Goal: Task Accomplishment & Management: Complete application form

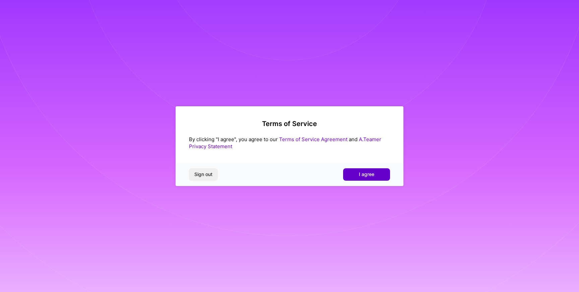
click at [359, 175] on span "I agree" at bounding box center [366, 174] width 15 height 7
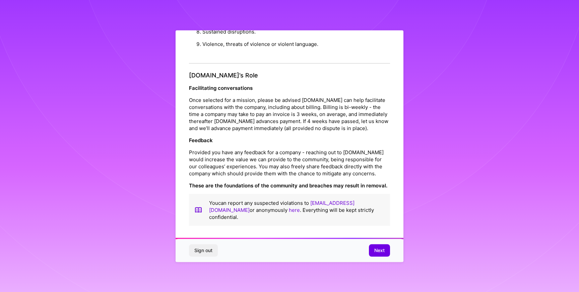
scroll to position [718, 0]
click at [375, 250] on span "Next" at bounding box center [379, 250] width 10 height 7
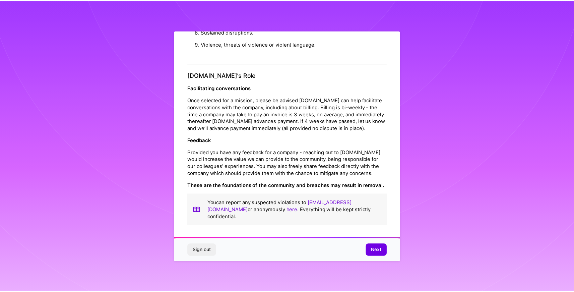
scroll to position [0, 0]
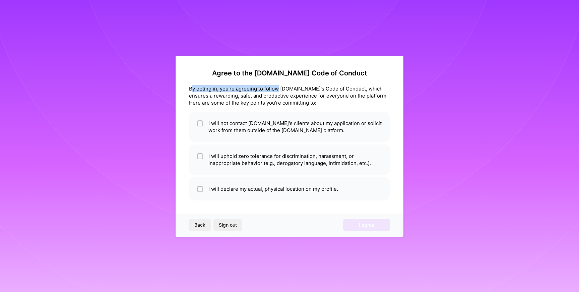
drag, startPoint x: 193, startPoint y: 89, endPoint x: 279, endPoint y: 89, distance: 85.4
click at [279, 89] on div "By opting in, you're agreeing to follow [DOMAIN_NAME]'s Code of Conduct, which …" at bounding box center [289, 95] width 201 height 21
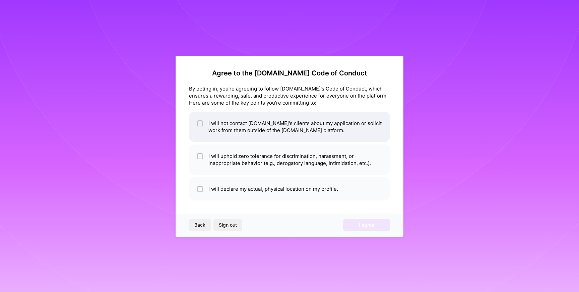
click at [259, 127] on li "I will not contact [DOMAIN_NAME]'s clients about my application or solicit work…" at bounding box center [289, 127] width 201 height 30
checkbox input "true"
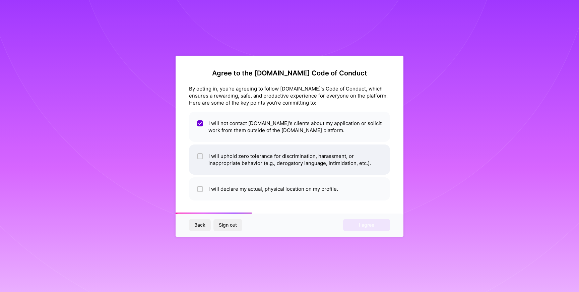
click at [220, 162] on li "I will uphold zero tolerance for discrimination, harassment, or inappropriate b…" at bounding box center [289, 159] width 201 height 30
checkbox input "true"
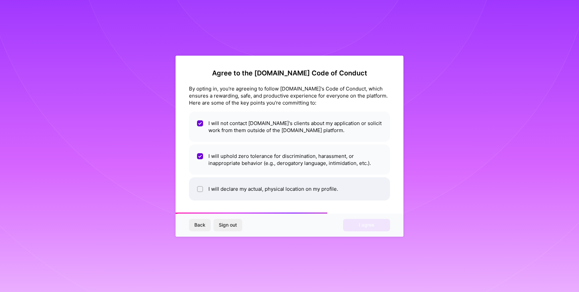
click at [218, 191] on li "I will declare my actual, physical location on my profile." at bounding box center [289, 188] width 201 height 23
checkbox input "true"
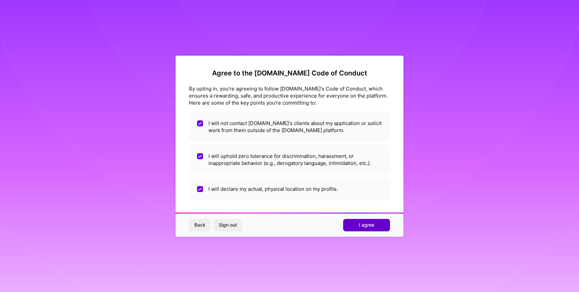
click at [354, 228] on button "I agree" at bounding box center [366, 225] width 47 height 12
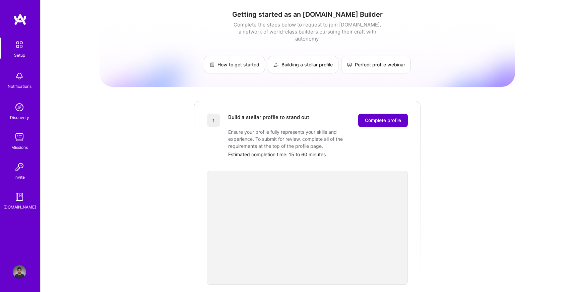
click at [383, 117] on span "Complete profile" at bounding box center [383, 120] width 36 height 7
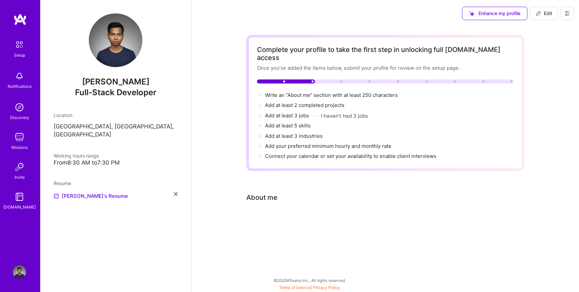
click at [266, 216] on div at bounding box center [385, 220] width 278 height 8
click at [482, 13] on span "Enhance my profile" at bounding box center [494, 13] width 51 height 7
click at [546, 11] on span "Edit" at bounding box center [544, 13] width 16 height 7
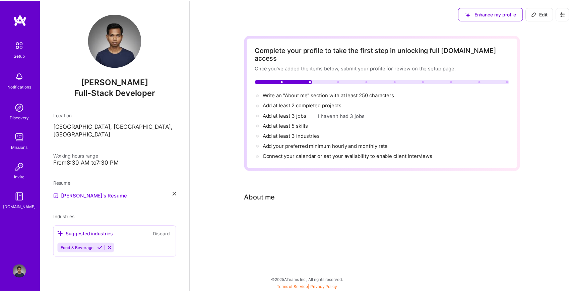
scroll to position [239, 0]
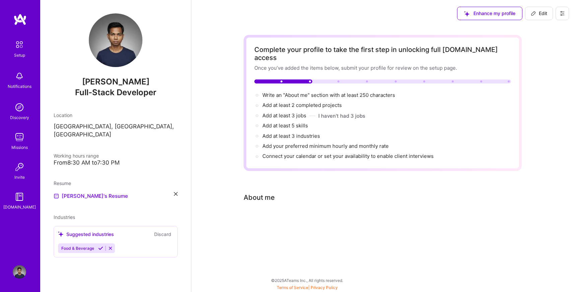
select select "US"
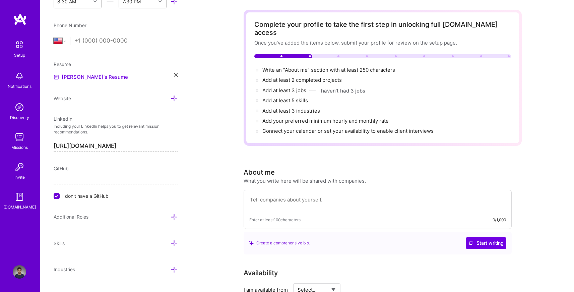
scroll to position [26, 0]
